Goal: Task Accomplishment & Management: Manage account settings

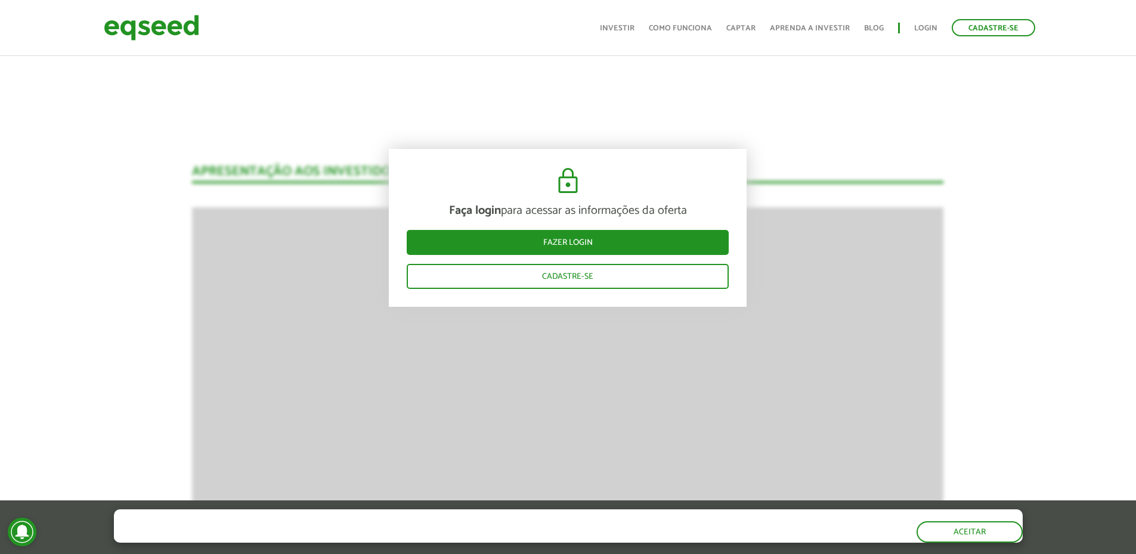
scroll to position [1714, 0]
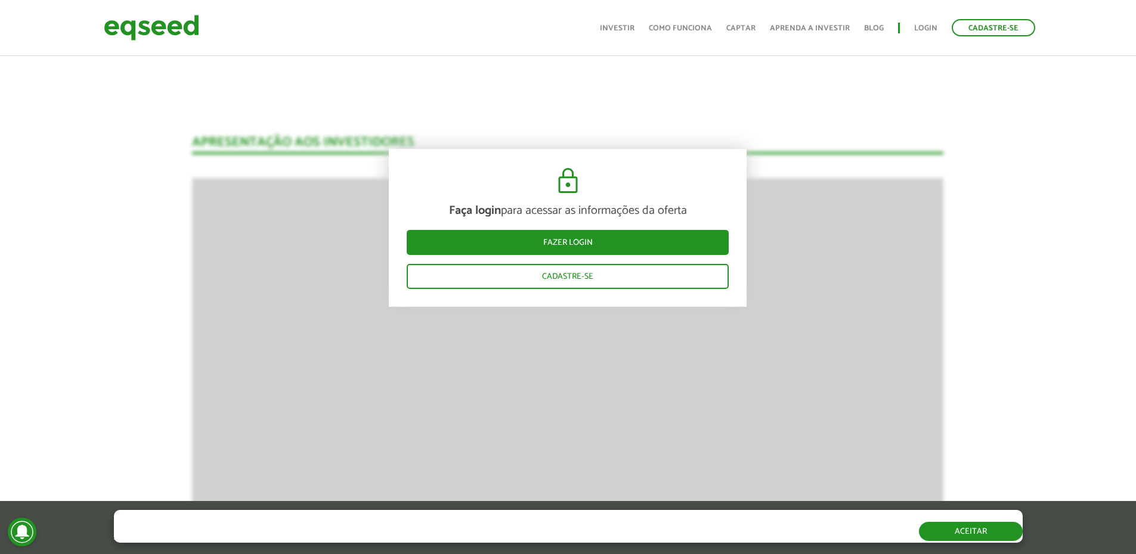
click at [981, 531] on button "Aceitar" at bounding box center [971, 531] width 104 height 19
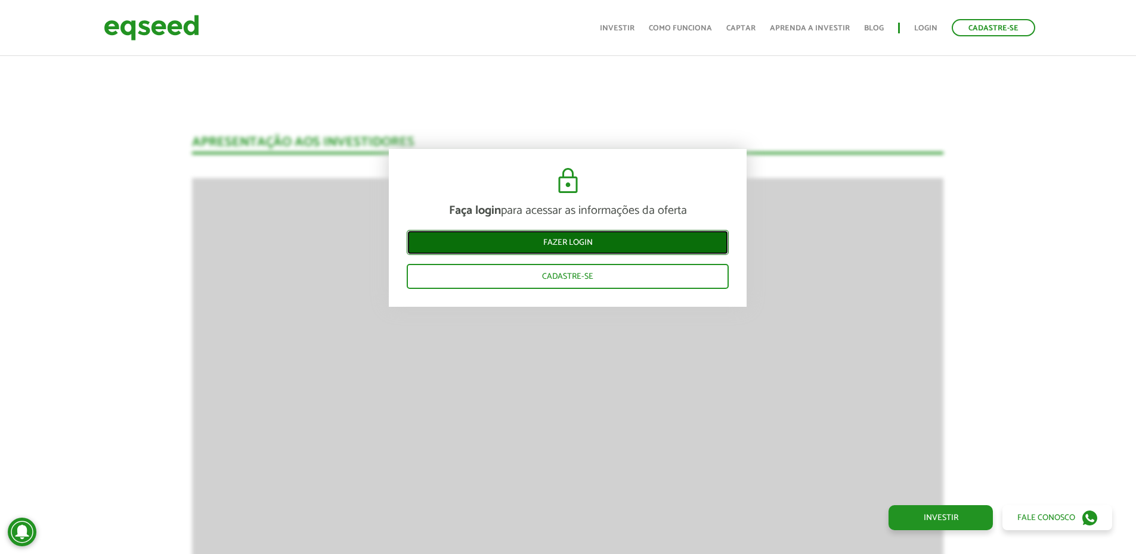
click at [581, 246] on link "Fazer login" at bounding box center [568, 242] width 322 height 25
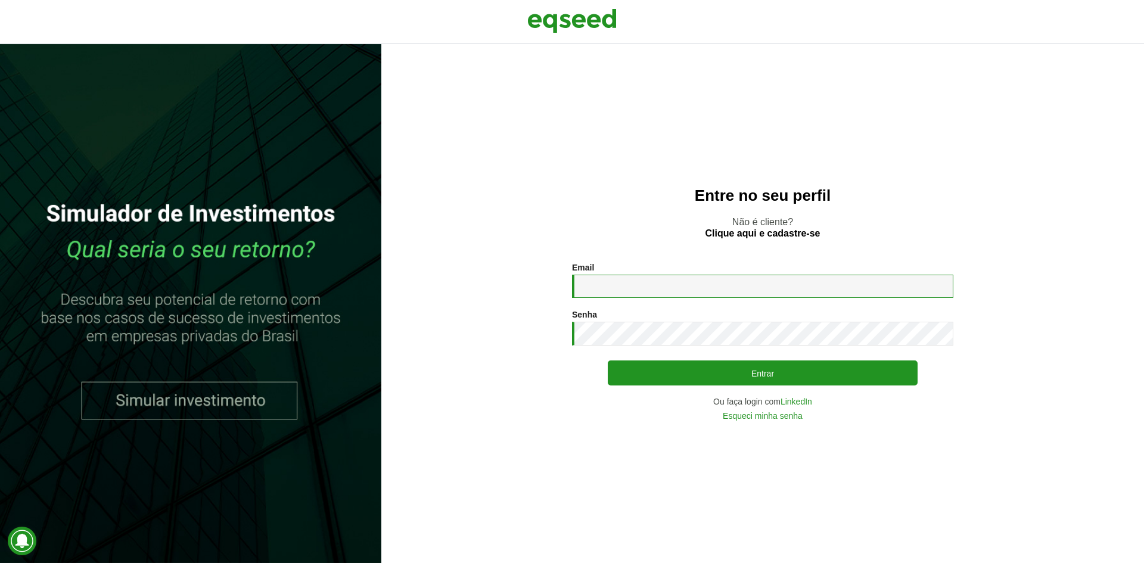
click at [612, 284] on input "Email *" at bounding box center [762, 286] width 381 height 23
click at [578, 289] on input "Email *" at bounding box center [762, 286] width 381 height 23
click at [602, 290] on input "Email *" at bounding box center [762, 286] width 381 height 23
type input "**********"
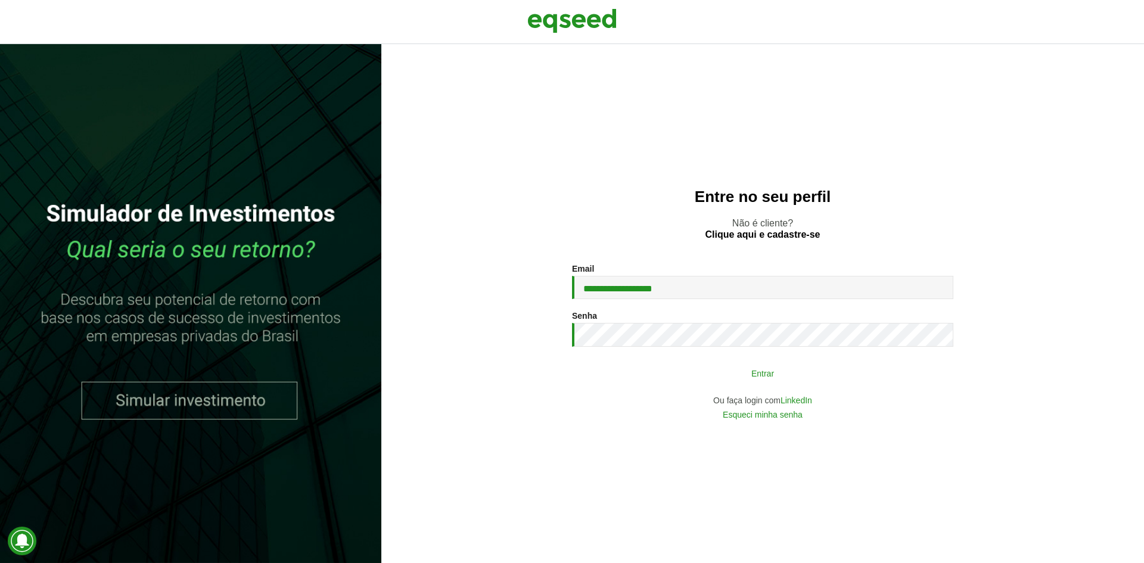
click at [717, 368] on button "Entrar" at bounding box center [763, 373] width 310 height 23
